Goal: Task Accomplishment & Management: Use online tool/utility

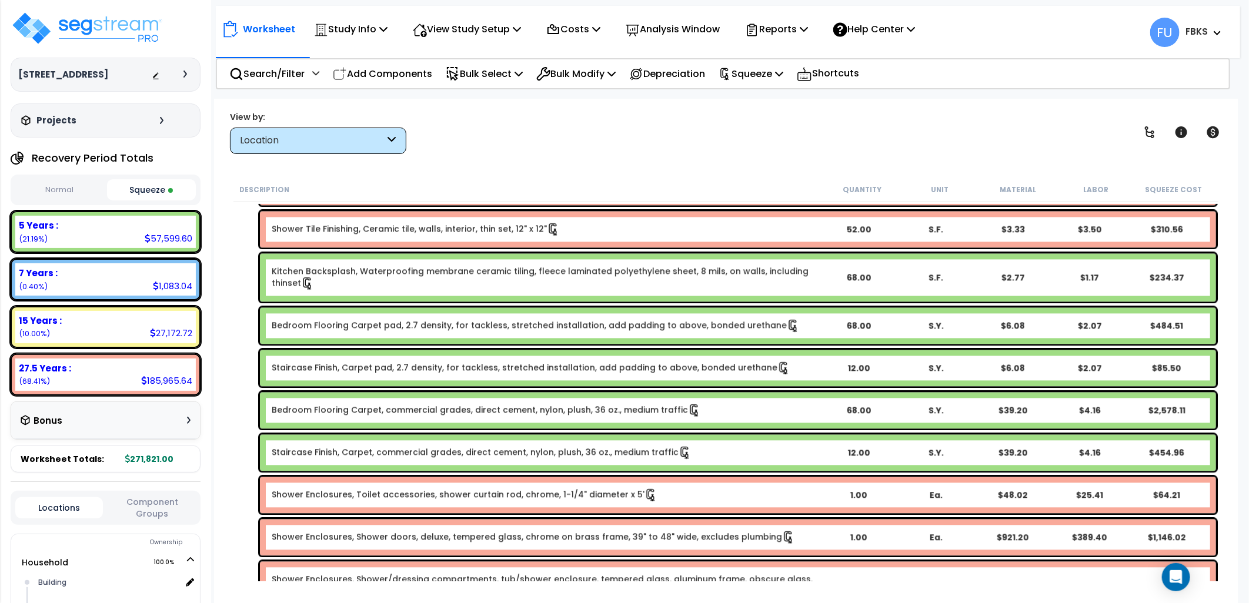
scroll to position [1764, 0]
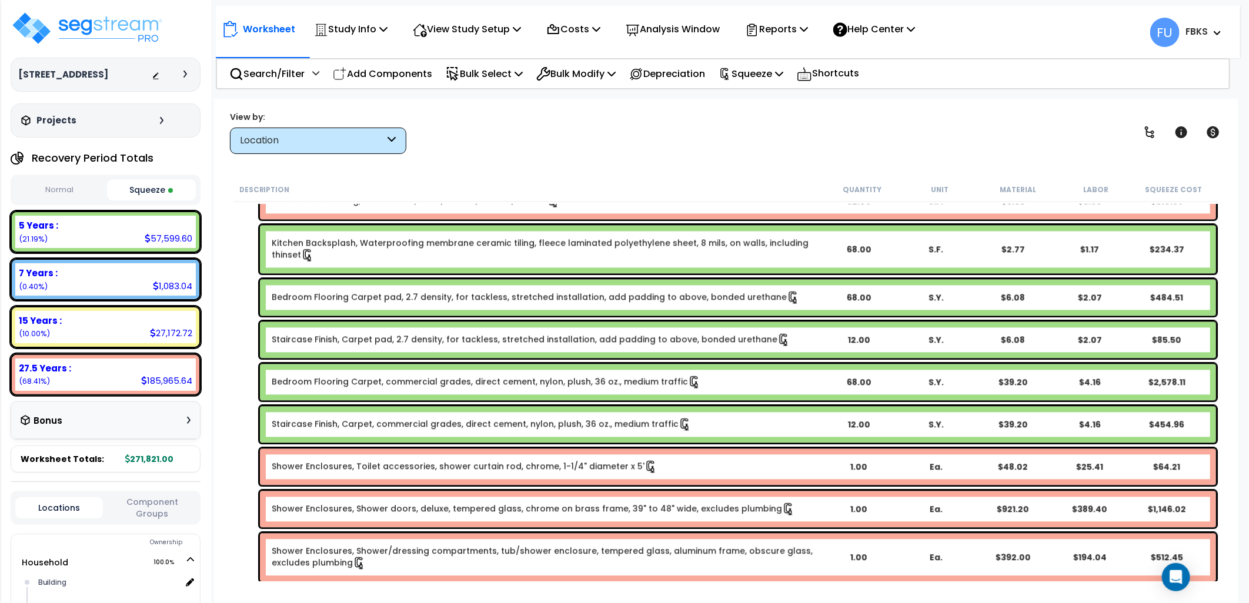
click at [390, 142] on icon at bounding box center [392, 141] width 8 height 14
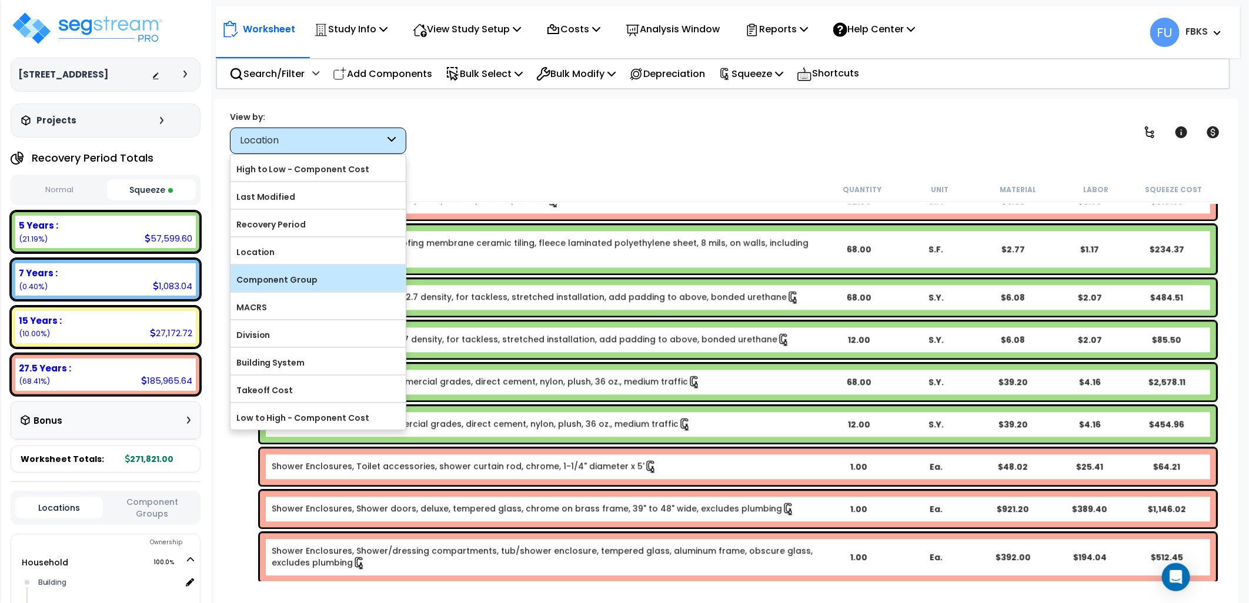
click at [279, 280] on label "Component Group" at bounding box center [317, 280] width 175 height 18
click at [0, 0] on input "Component Group" at bounding box center [0, 0] width 0 height 0
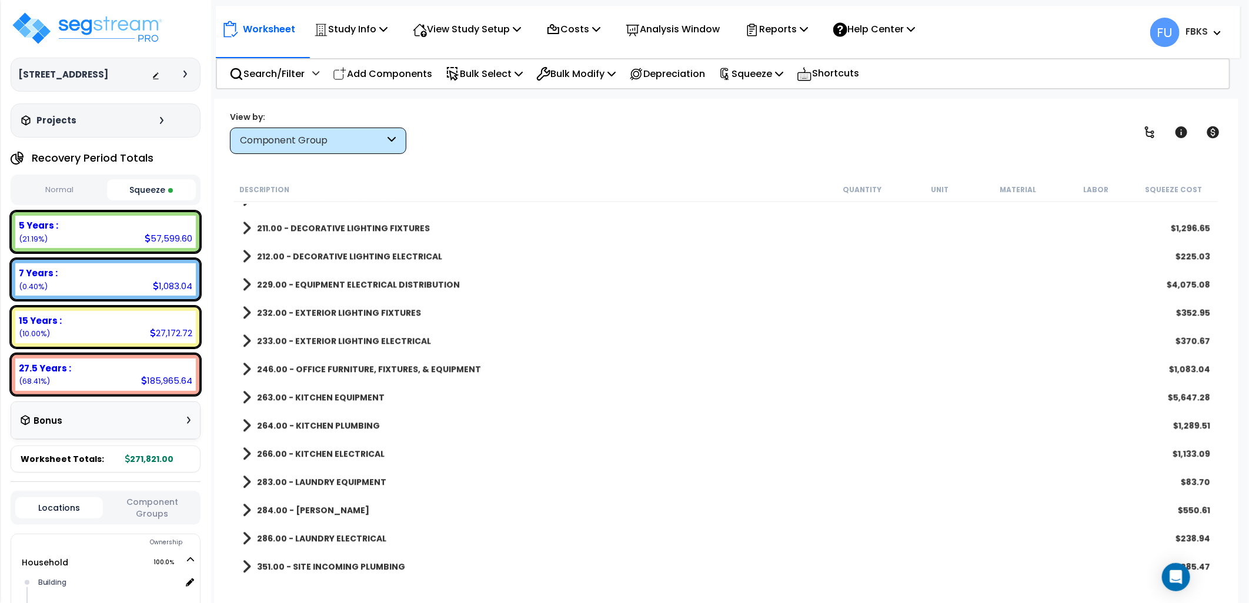
scroll to position [1501, 0]
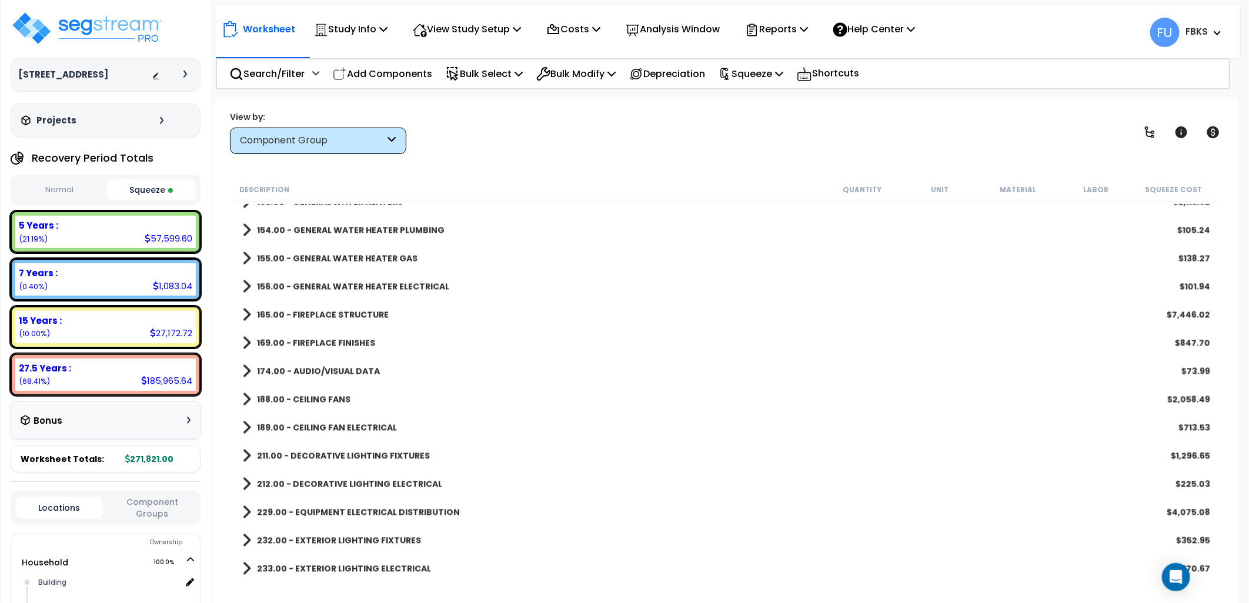
click at [245, 309] on span at bounding box center [246, 315] width 9 height 16
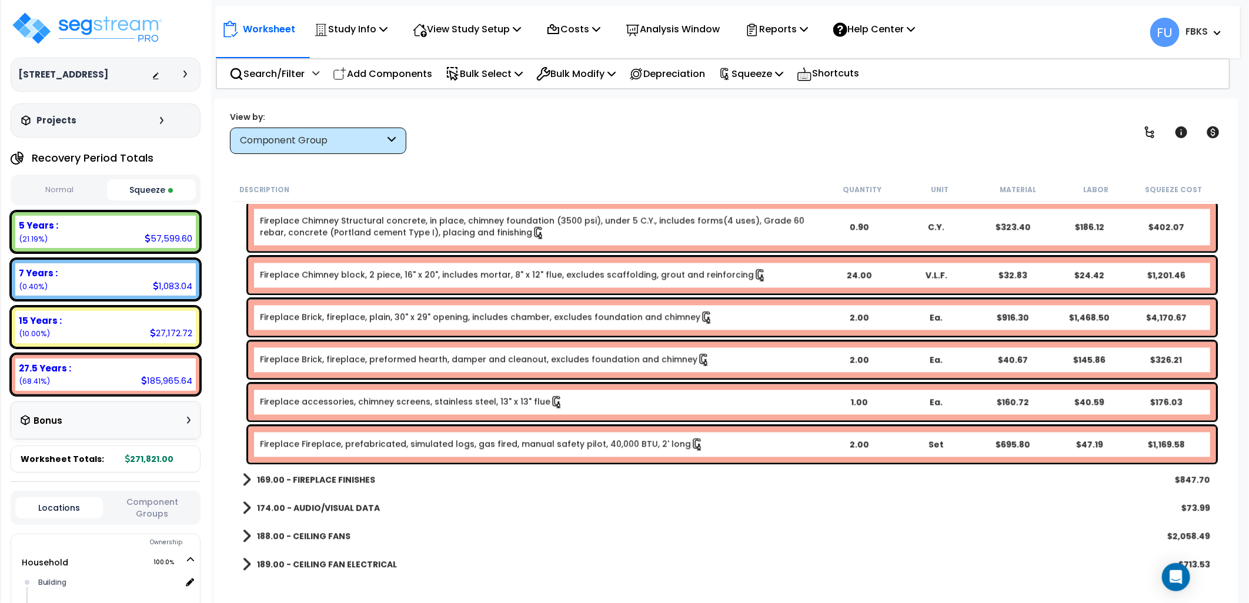
scroll to position [1632, 0]
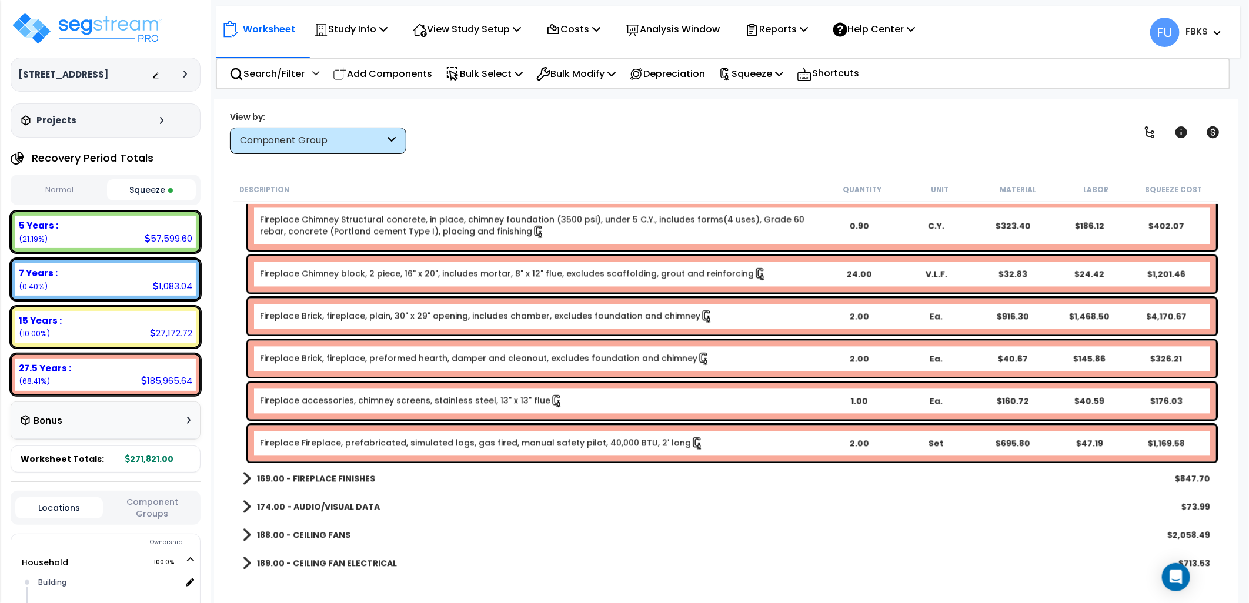
click at [246, 477] on span at bounding box center [246, 478] width 9 height 16
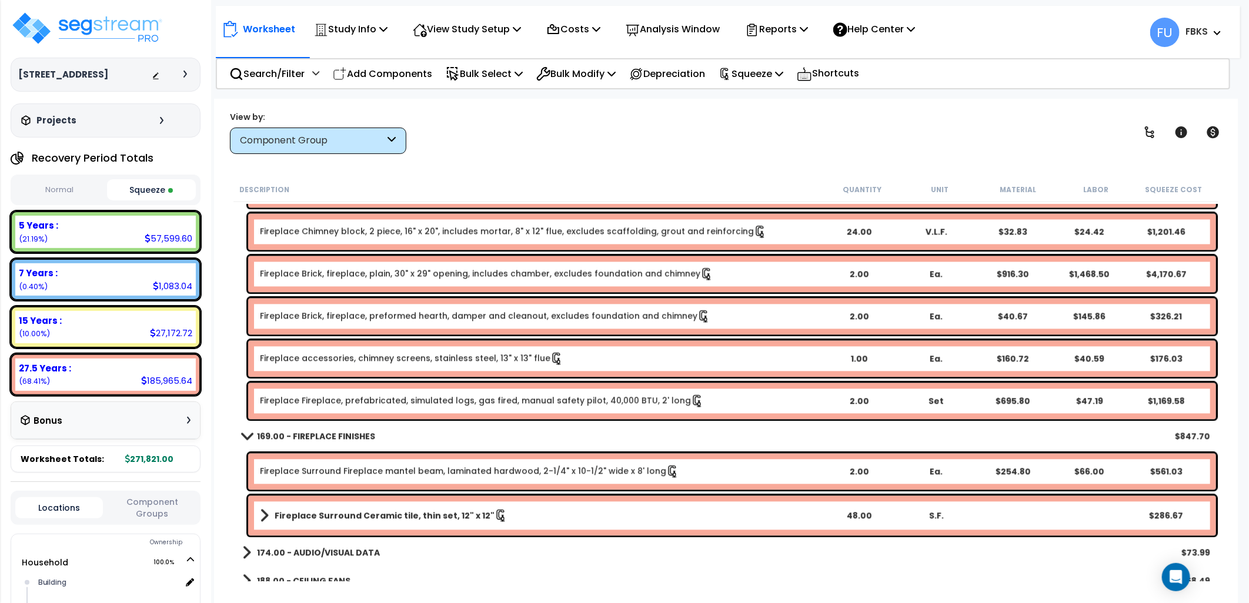
scroll to position [1697, 0]
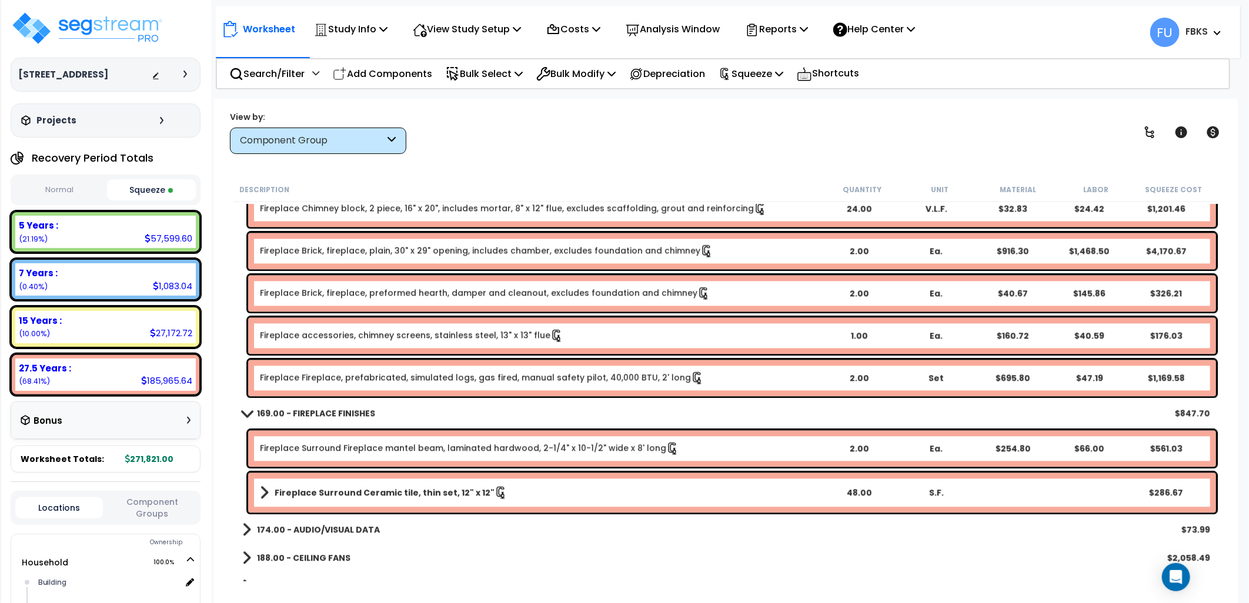
click at [262, 490] on span at bounding box center [264, 492] width 9 height 16
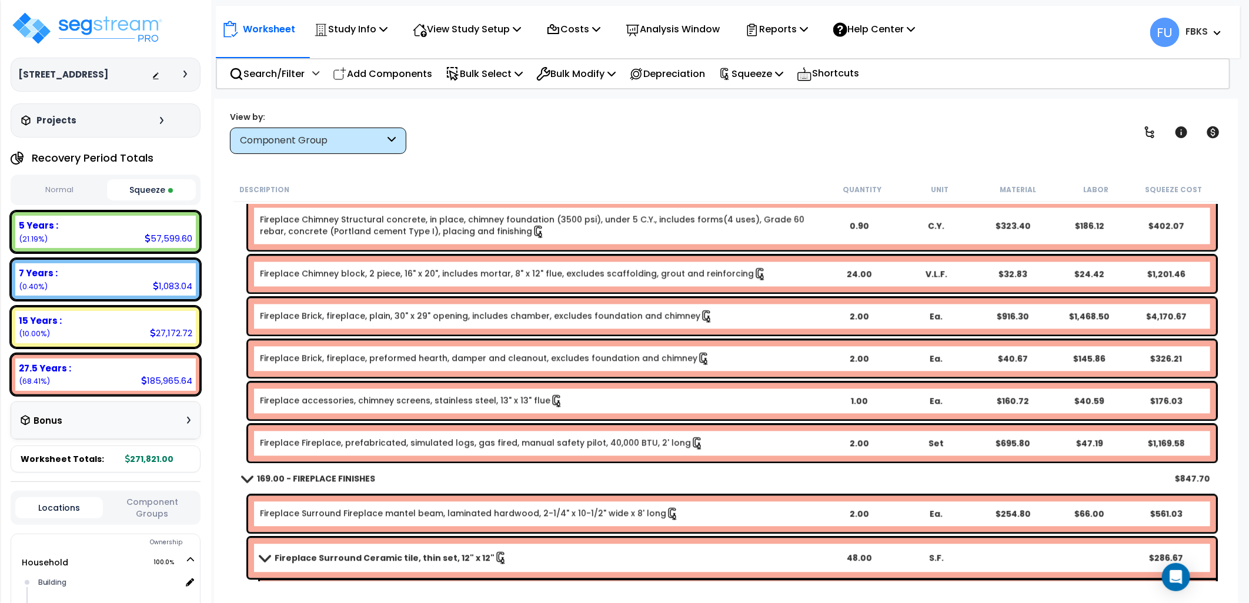
scroll to position [1567, 0]
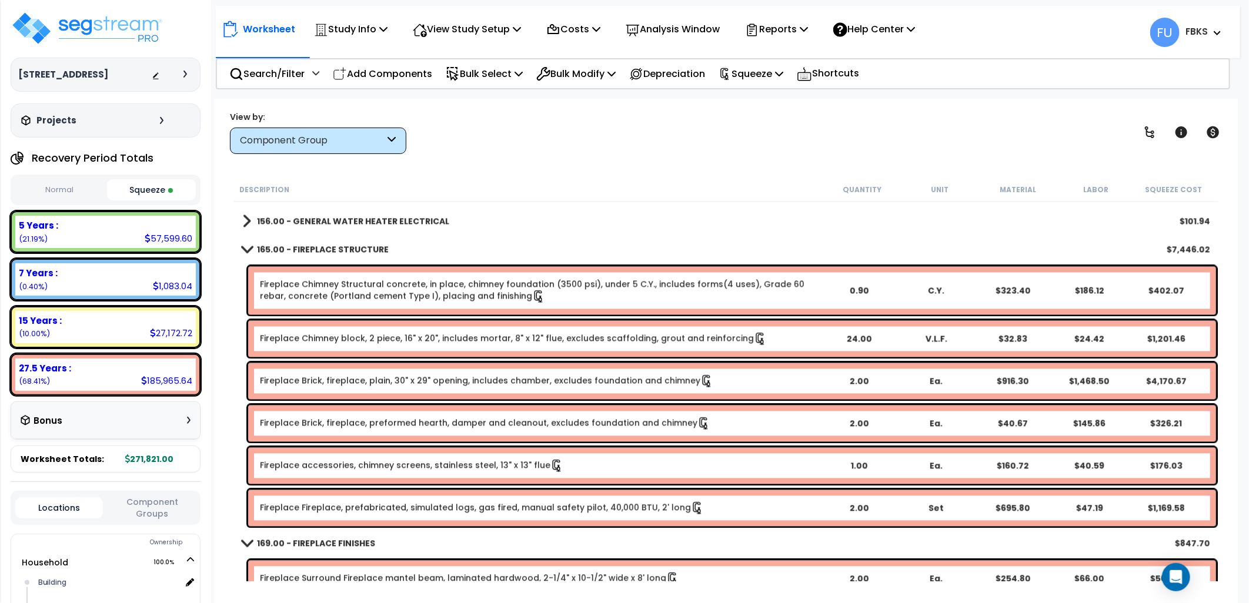
click at [351, 419] on link "Fireplace Brick, fireplace, preformed hearth, damper and cleanout, excludes fou…" at bounding box center [485, 423] width 450 height 13
click at [695, 426] on b "Fireplace Brick, fireplace, preformed hearth, damper and cleanout, excludes fou…" at bounding box center [540, 423] width 560 height 13
drag, startPoint x: 1185, startPoint y: 427, endPoint x: 1141, endPoint y: 426, distance: 43.5
click at [1183, 427] on div "$326.21" at bounding box center [1165, 424] width 75 height 12
click at [280, 420] on link "Fireplace Brick, fireplace, preformed hearth, damper and cleanout, excludes fou…" at bounding box center [485, 423] width 450 height 13
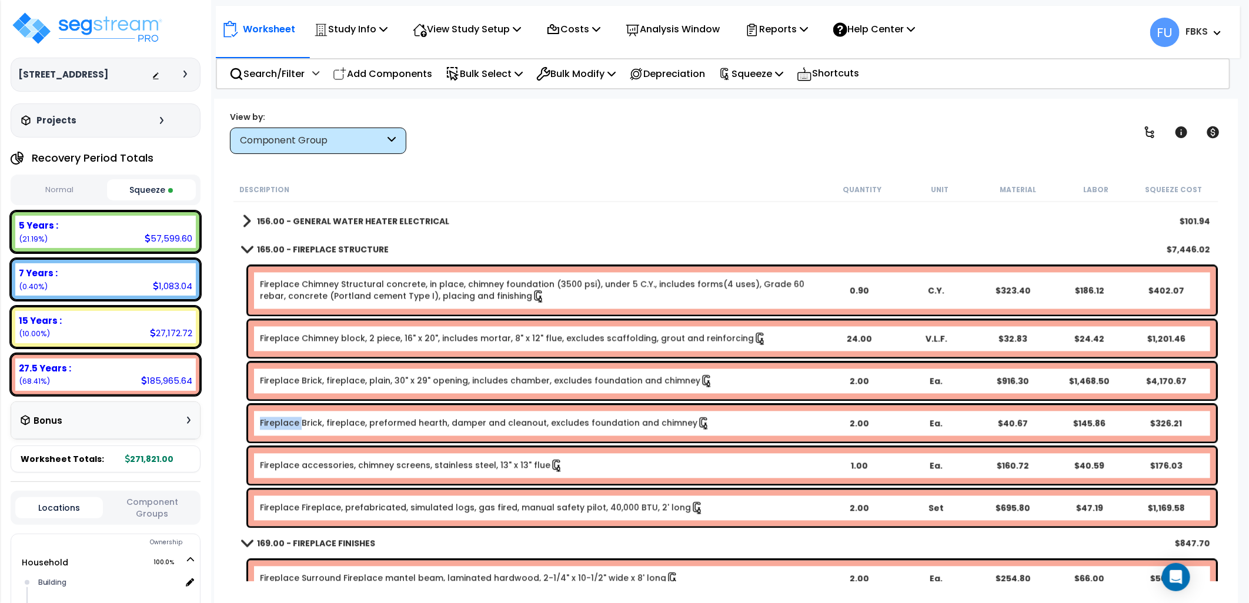
click at [280, 420] on link "Fireplace Brick, fireplace, preformed hearth, damper and cleanout, excludes fou…" at bounding box center [485, 423] width 450 height 13
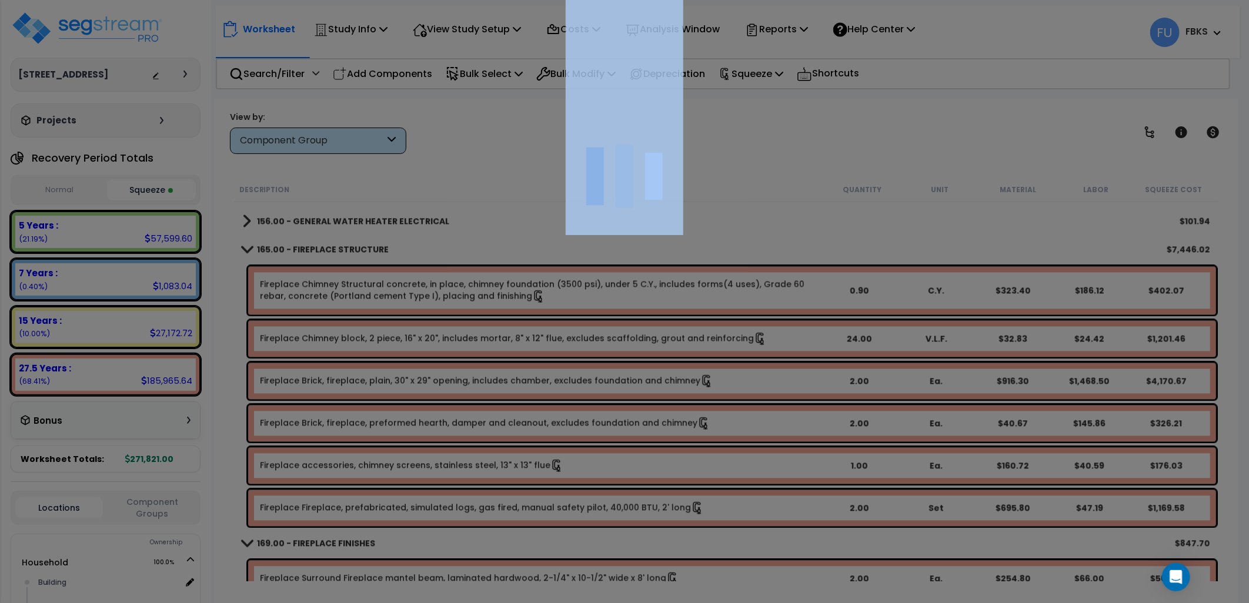
click at [278, 420] on div at bounding box center [624, 301] width 1249 height 603
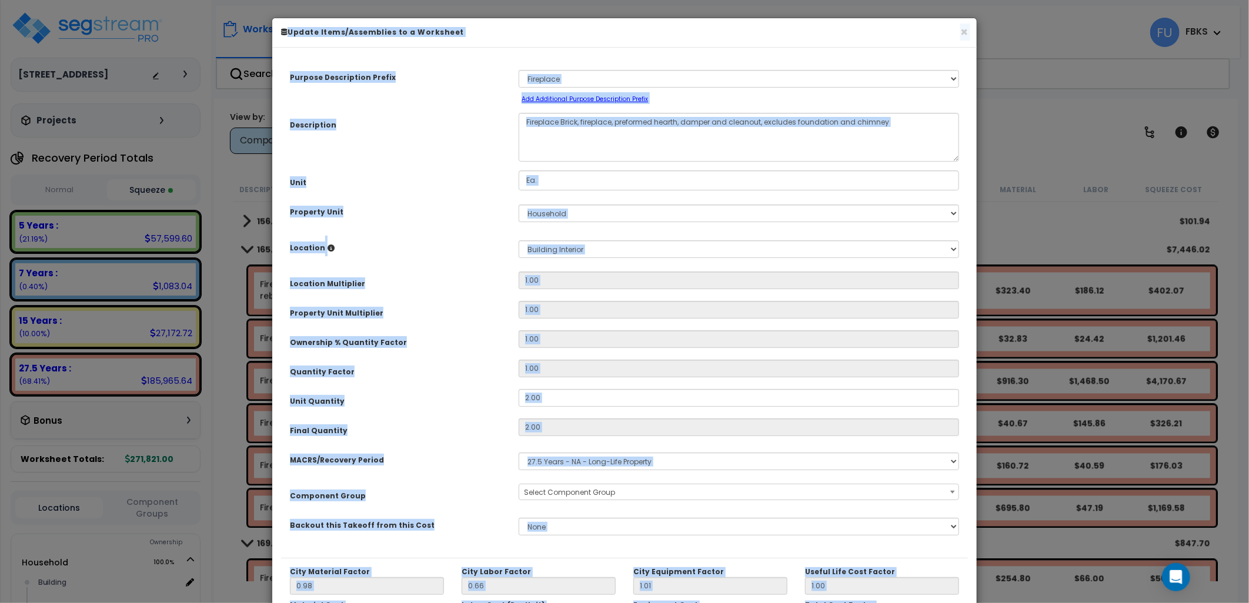
scroll to position [0, 0]
drag, startPoint x: 473, startPoint y: 187, endPoint x: 457, endPoint y: 206, distance: 25.4
click at [469, 189] on div "Unit" at bounding box center [395, 180] width 229 height 21
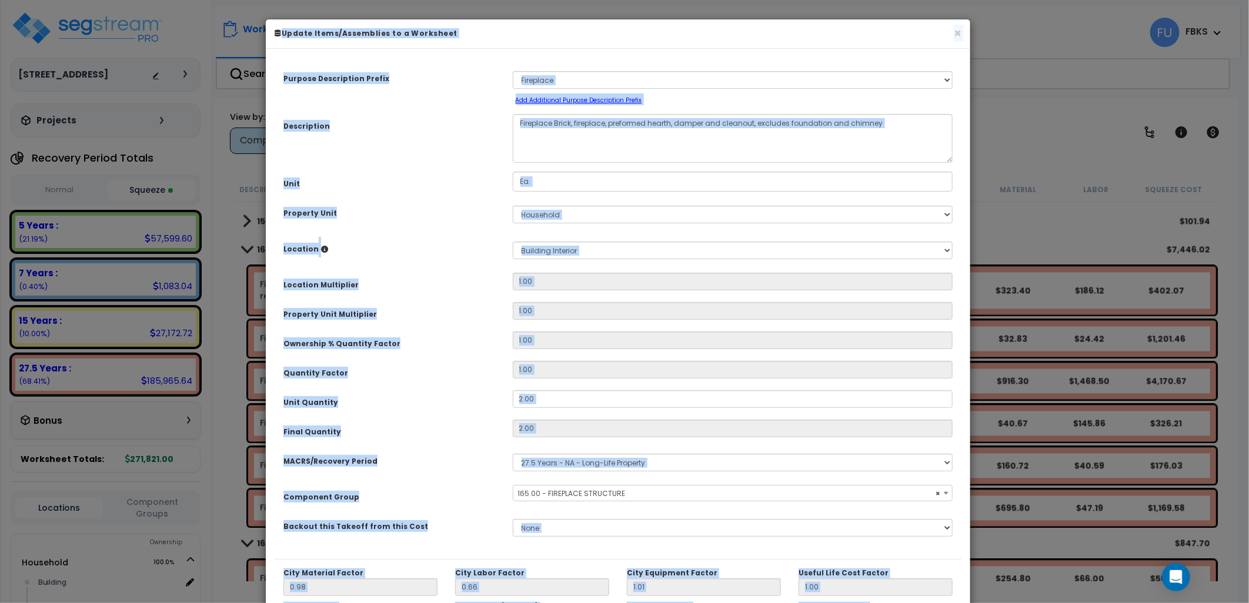
select select "17272"
click at [403, 333] on div "Ownership % Quantity Factor" at bounding box center [389, 342] width 229 height 21
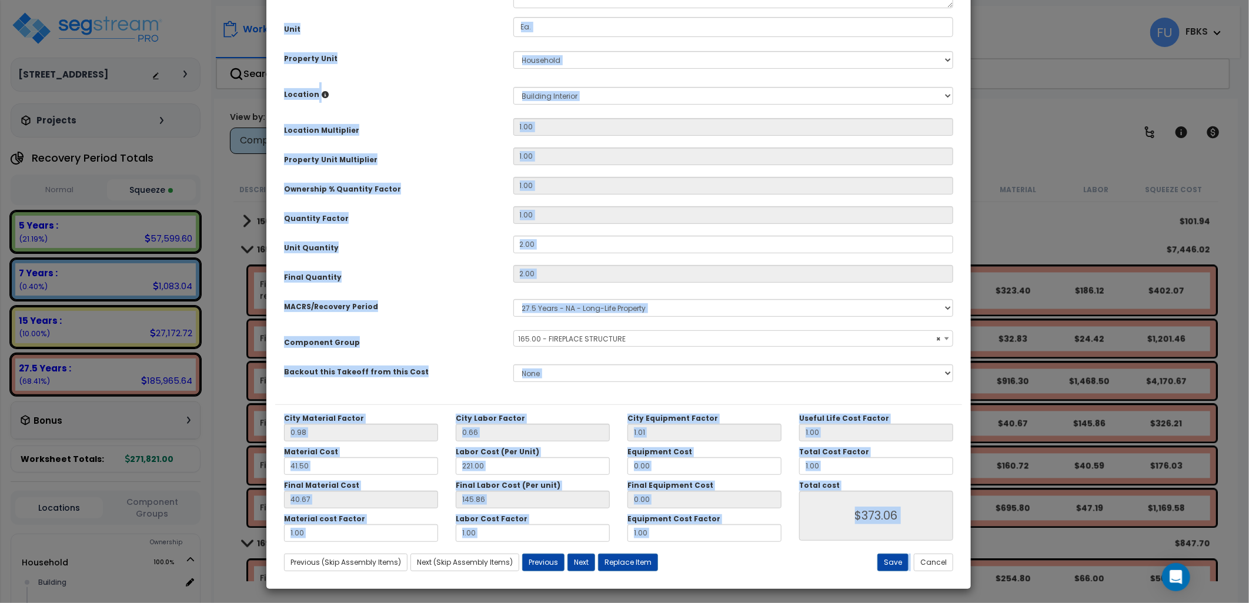
scroll to position [157, 0]
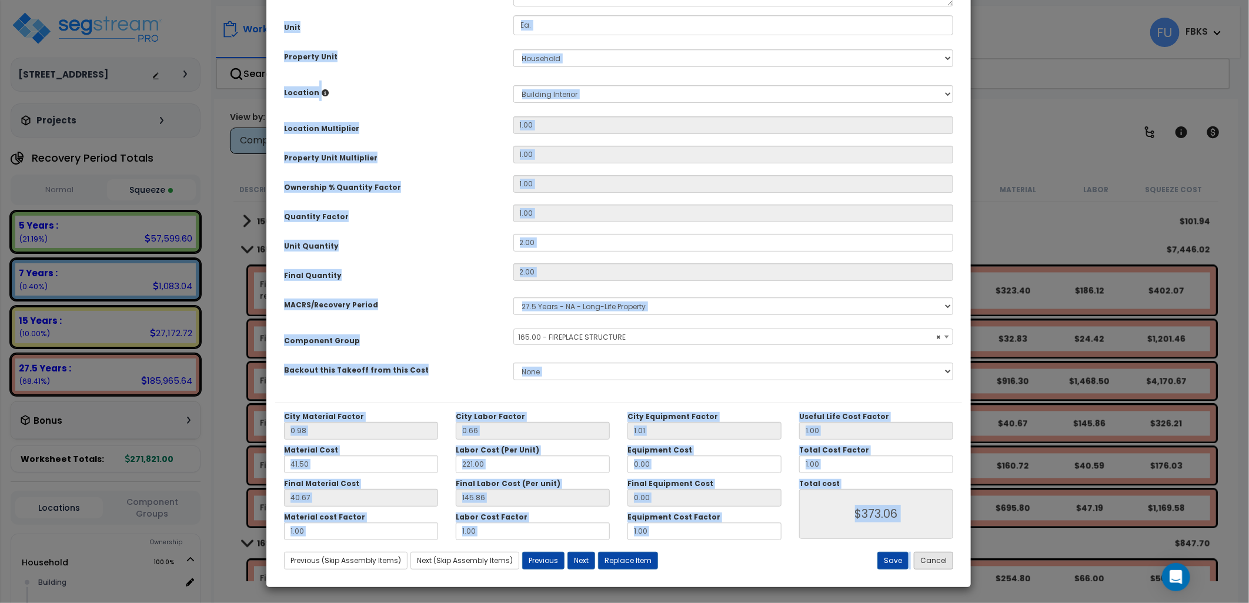
drag, startPoint x: 954, startPoint y: 562, endPoint x: 939, endPoint y: 560, distance: 14.9
click at [944, 561] on div "Save Cancel" at bounding box center [847, 561] width 229 height 18
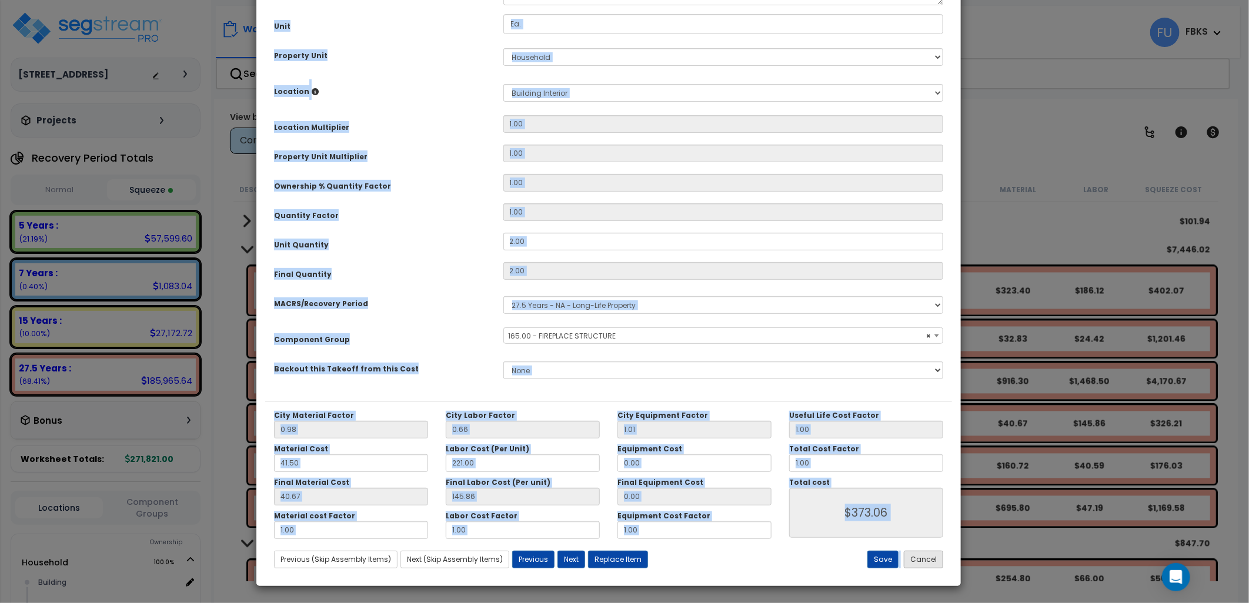
click at [933, 557] on button "Cancel" at bounding box center [923, 560] width 39 height 18
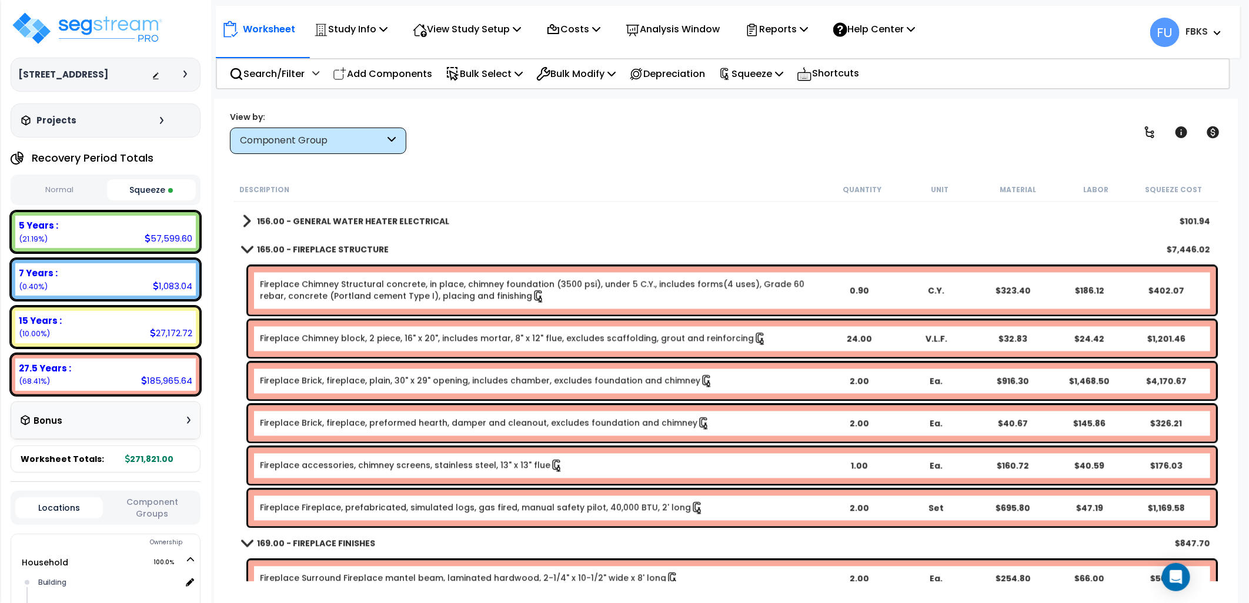
click at [339, 506] on link "Fireplace Fireplace, prefabricated, simulated logs, gas fired, manual safety pi…" at bounding box center [482, 508] width 444 height 13
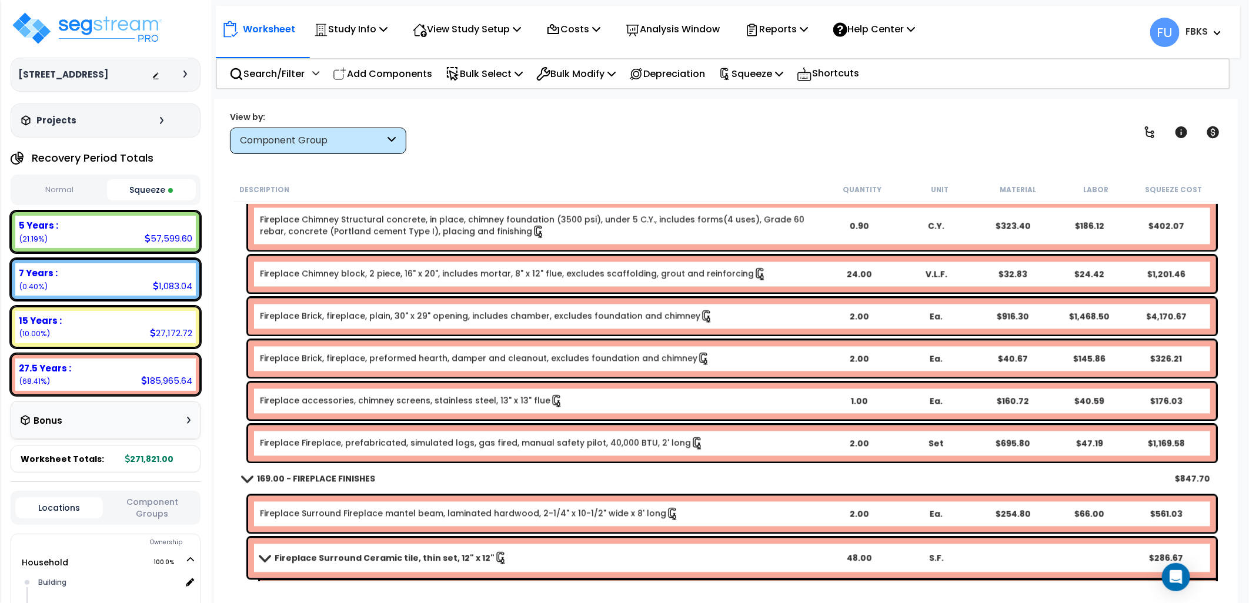
click at [416, 512] on link "Fireplace Surround Fireplace mantel beam, laminated hardwood, 2-1/4" x 10-1/2" …" at bounding box center [469, 513] width 419 height 13
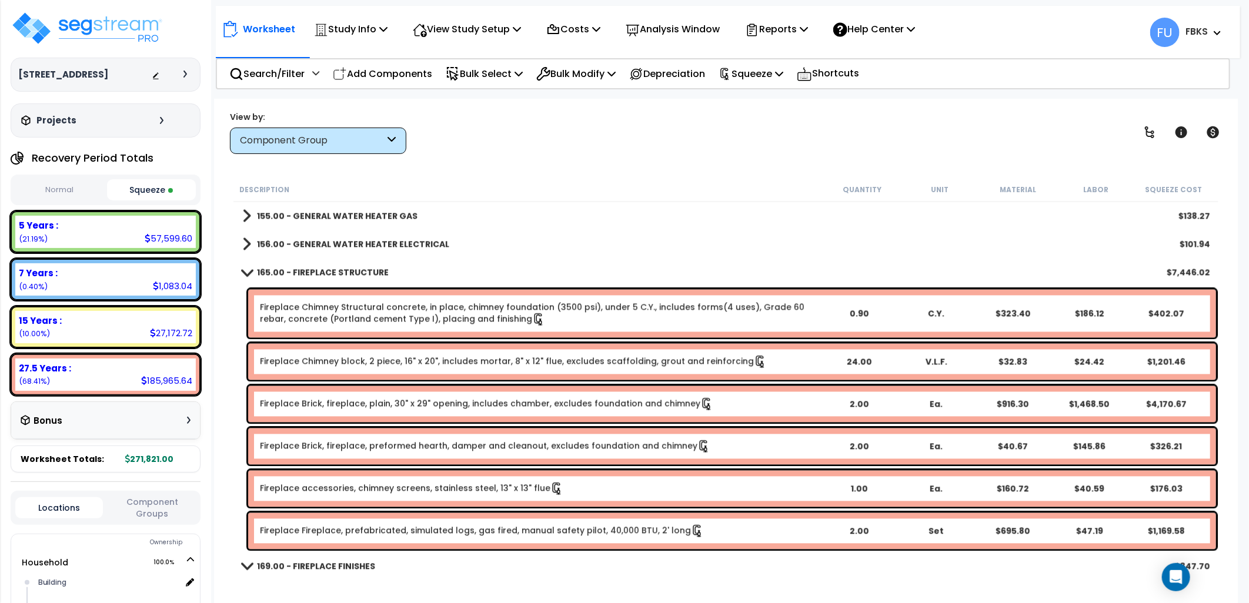
scroll to position [1567, 0]
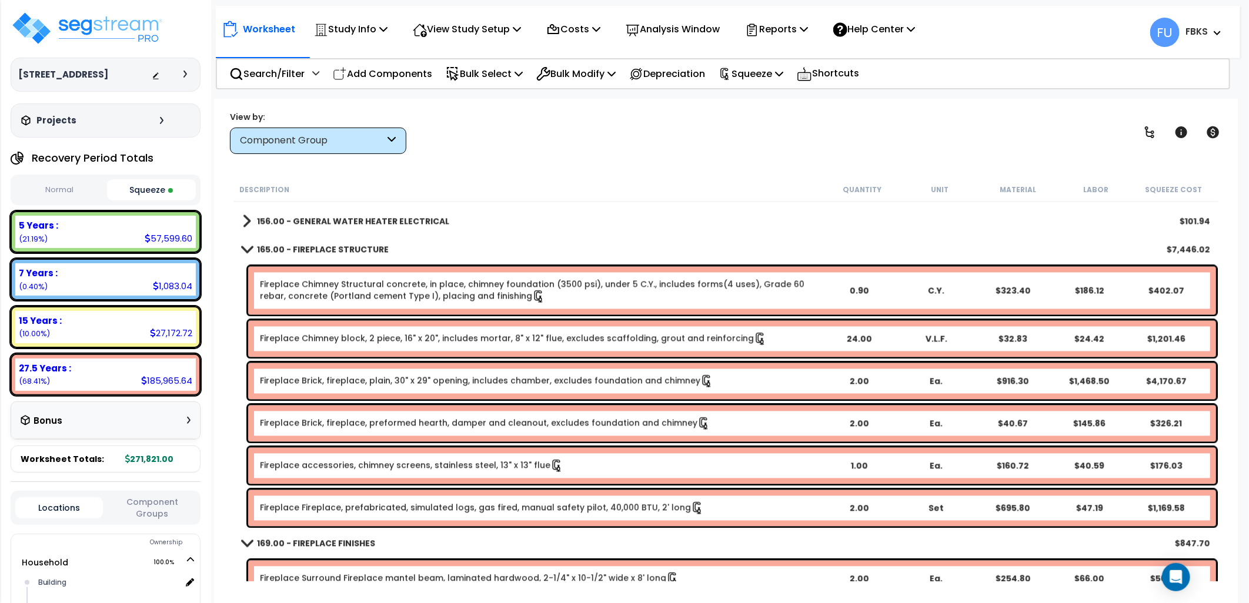
click at [397, 279] on link "Fireplace Chimney Structural concrete, in place, chimney foundation (3500 psi),…" at bounding box center [540, 291] width 560 height 25
click at [502, 75] on p "Bulk Select" at bounding box center [484, 74] width 77 height 16
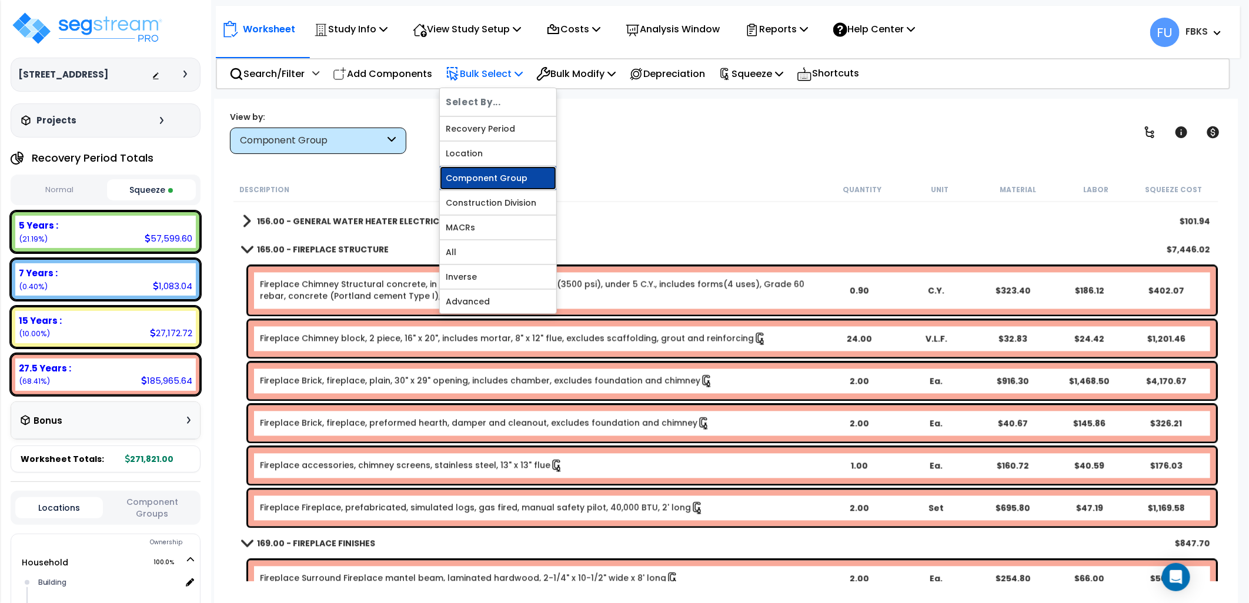
click at [479, 173] on link "Component Group" at bounding box center [498, 178] width 116 height 24
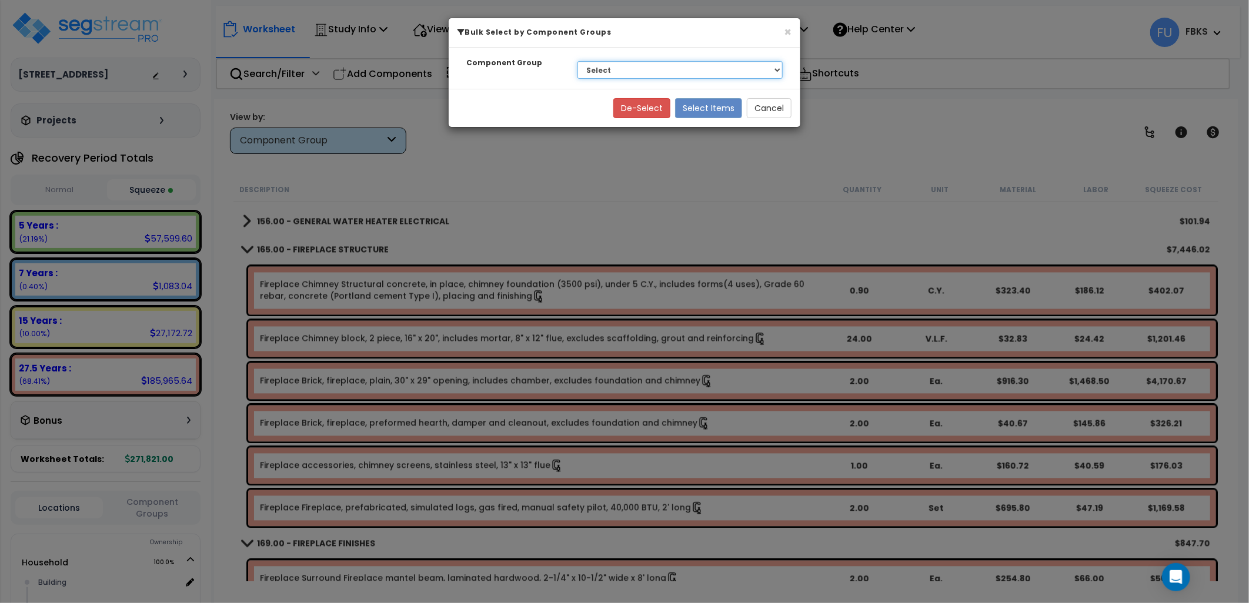
click at [664, 69] on select "Select BLDG FOUNDATIONS BLDG CONCRETE SLAB ON GRADE WOOD & PLASTICS WOOD SUPERS…" at bounding box center [679, 70] width 205 height 18
select select "17272"
click at [577, 61] on select "Select BLDG FOUNDATIONS BLDG CONCRETE SLAB ON GRADE WOOD & PLASTICS WOOD SUPERS…" at bounding box center [679, 70] width 205 height 18
click at [710, 111] on button "Select Items" at bounding box center [708, 108] width 67 height 20
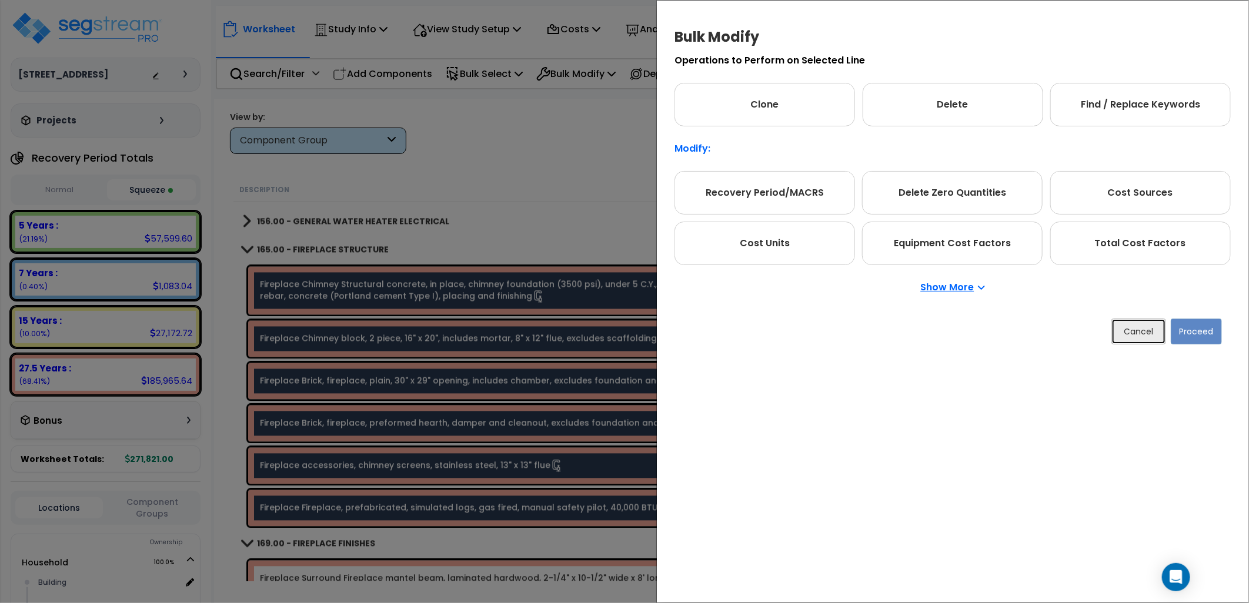
click at [1143, 329] on button "Cancel" at bounding box center [1138, 332] width 55 height 26
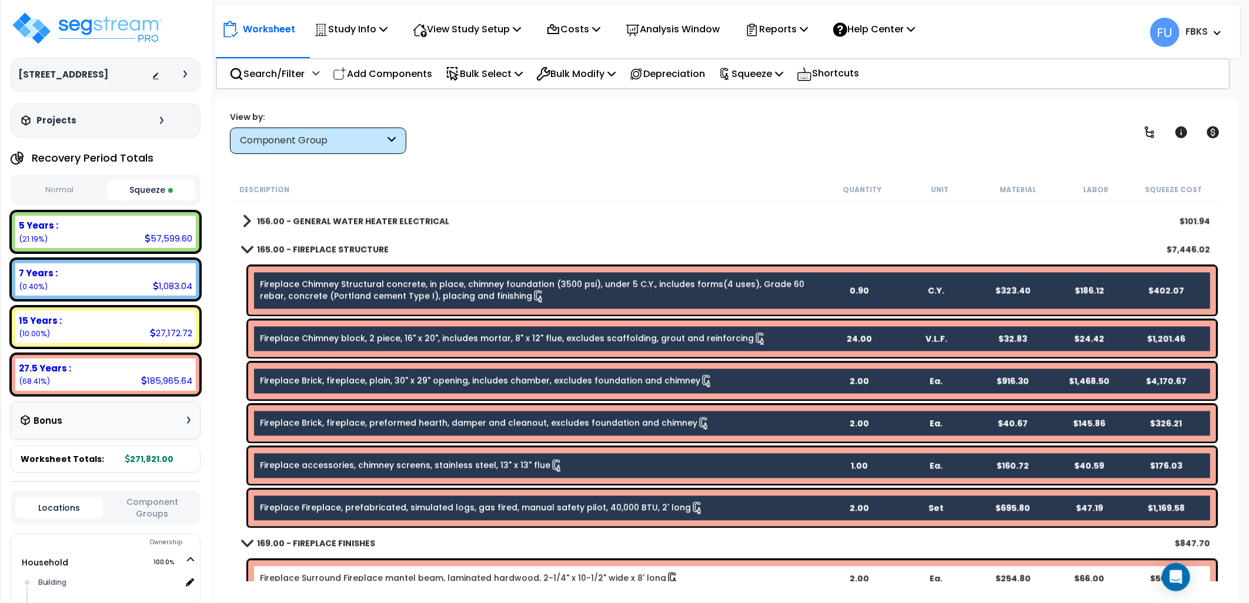
click at [317, 463] on link "Fireplace accessories, chimney screens, stainless steel, 13" x 13" flue" at bounding box center [411, 466] width 303 height 13
click at [559, 461] on b "Fireplace accessories, chimney screens, stainless steel, 13" x 13" flue" at bounding box center [540, 466] width 560 height 13
click at [553, 466] on b "Fireplace accessories, chimney screens, stainless steel, 13" x 13" flue" at bounding box center [540, 466] width 560 height 13
click at [556, 460] on b "Fireplace accessories, chimney screens, stainless steel, 13" x 13" flue" at bounding box center [540, 466] width 560 height 13
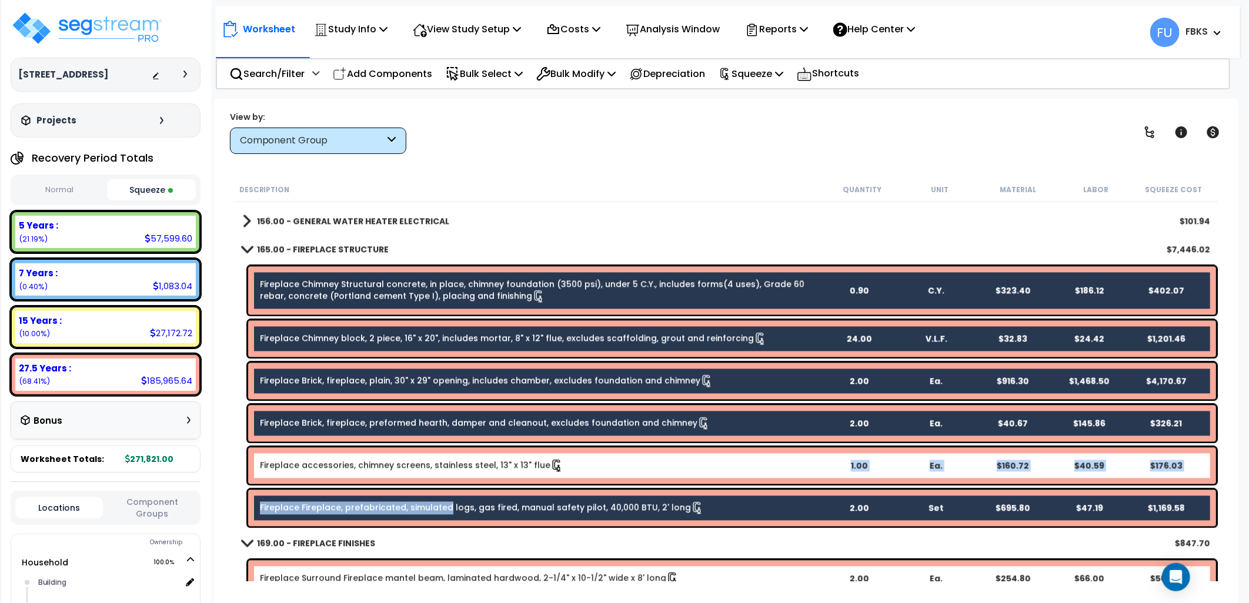
click at [444, 507] on link "Fireplace Fireplace, prefabricated, simulated logs, gas fired, manual safety pi…" at bounding box center [482, 508] width 444 height 13
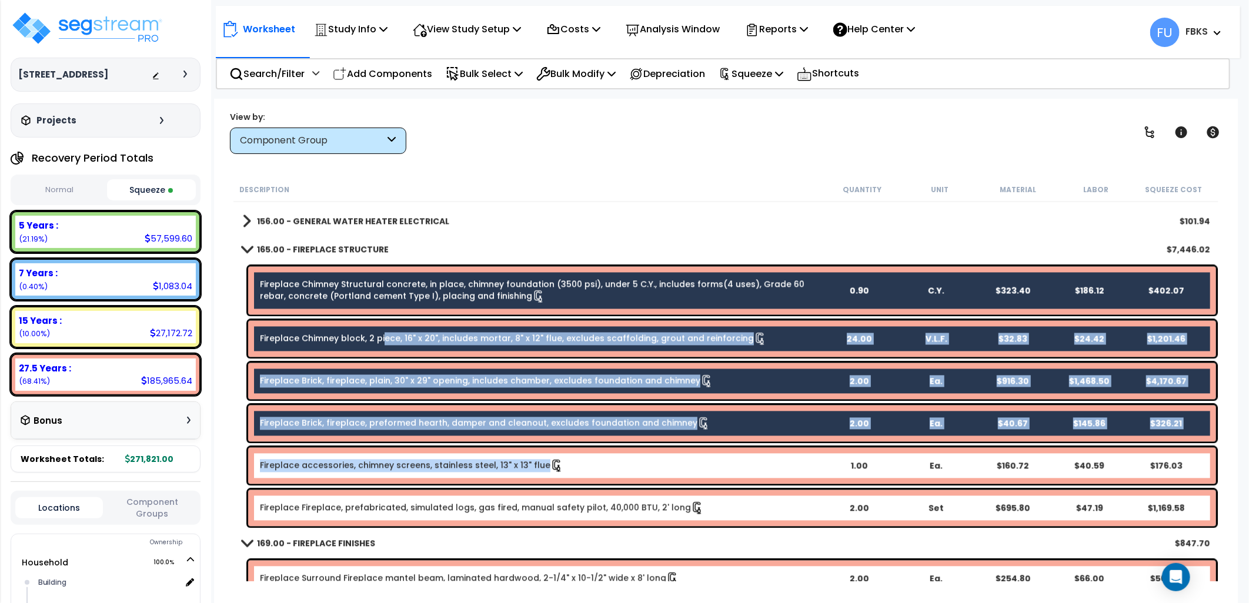
click at [383, 336] on link "Fireplace Chimney block, 2 piece, 16" x 20", includes mortar, 8" x 12" flue, ex…" at bounding box center [513, 339] width 507 height 13
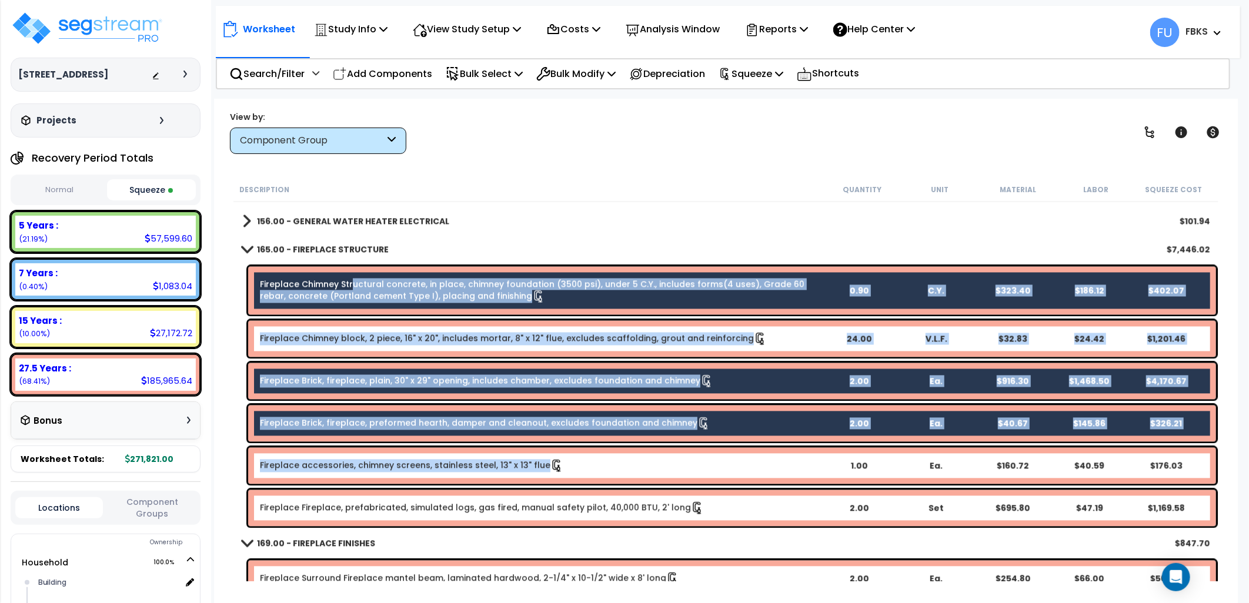
click at [353, 289] on link "Fireplace Chimney Structural concrete, in place, chimney foundation (3500 psi),…" at bounding box center [540, 291] width 560 height 25
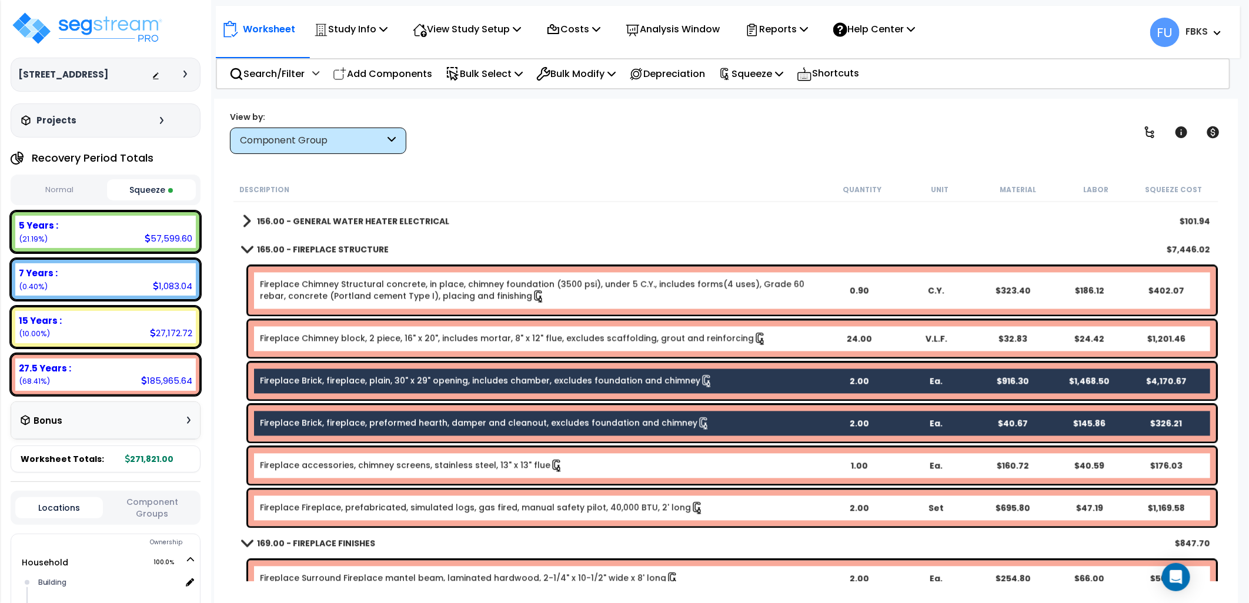
click at [484, 200] on div "Description Quantity Unit Material Labor Squeeze Cost" at bounding box center [725, 190] width 985 height 25
click at [606, 68] on p "Bulk Modify" at bounding box center [575, 74] width 79 height 16
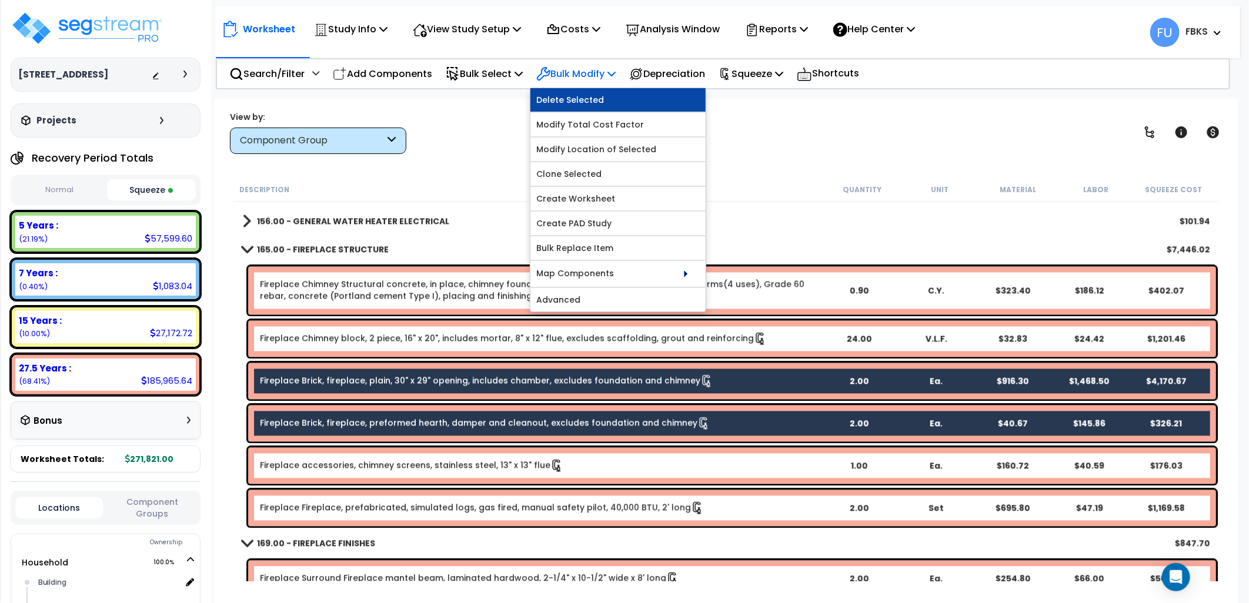
click at [587, 95] on link "Delete Selected" at bounding box center [617, 100] width 175 height 24
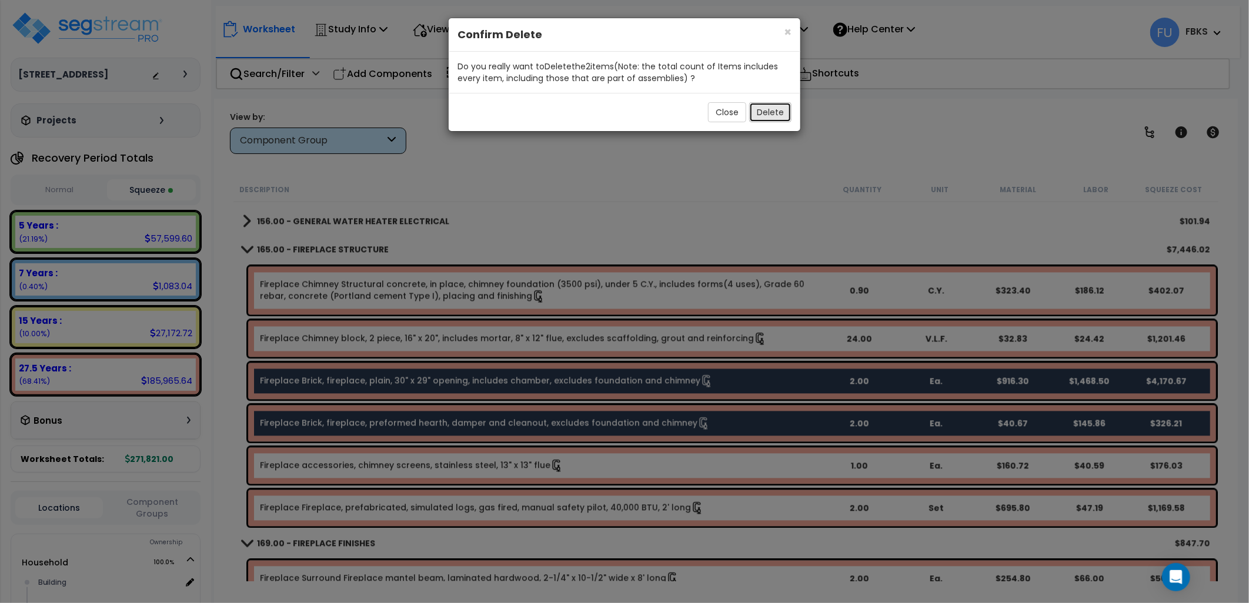
click at [765, 113] on button "Delete" at bounding box center [770, 112] width 42 height 20
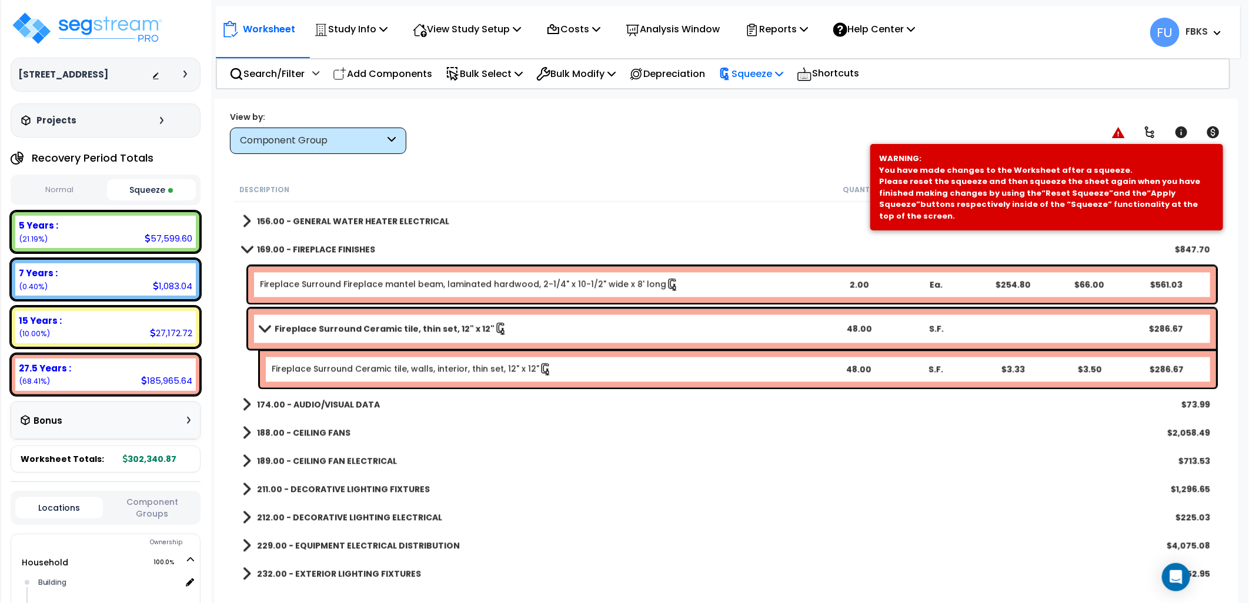
click at [771, 63] on div "Squeeze" at bounding box center [750, 74] width 65 height 28
click at [761, 95] on link "Re-squeeze" at bounding box center [770, 101] width 116 height 27
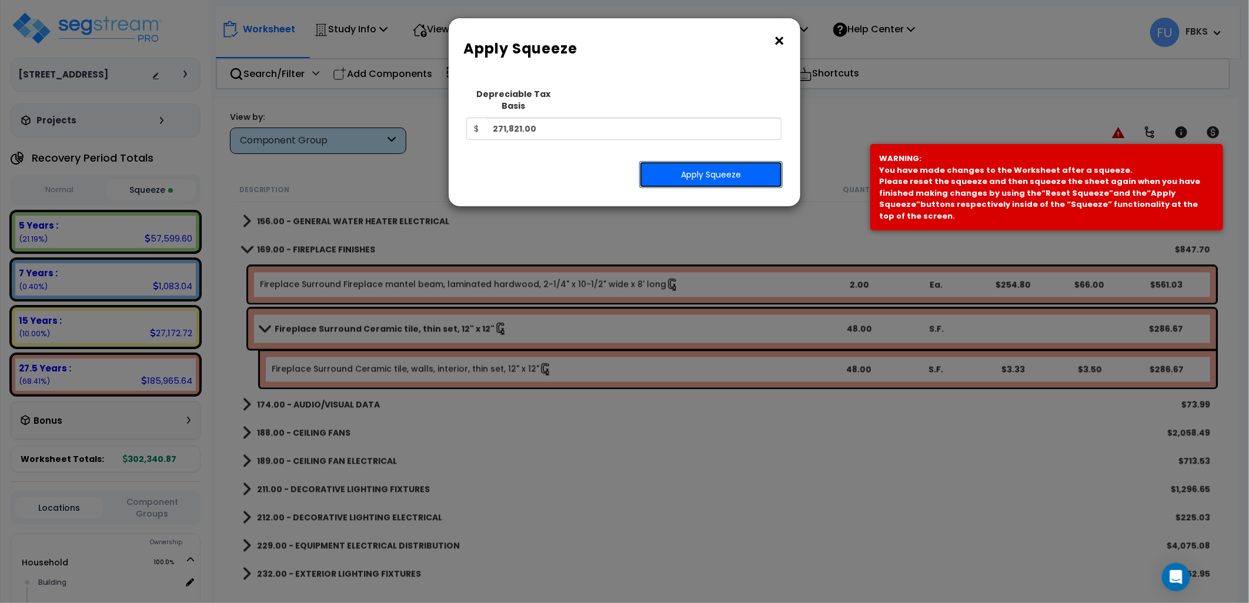
click at [651, 161] on button "Apply Squeeze" at bounding box center [710, 174] width 143 height 27
